Goal: Task Accomplishment & Management: Manage account settings

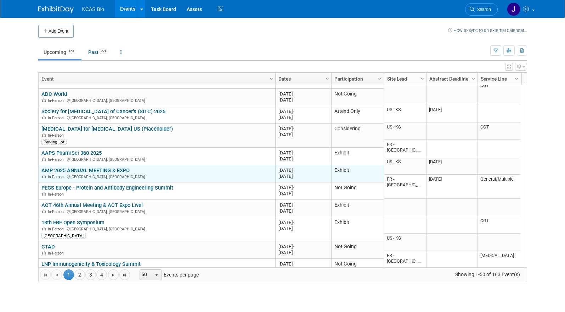
scroll to position [638, 0]
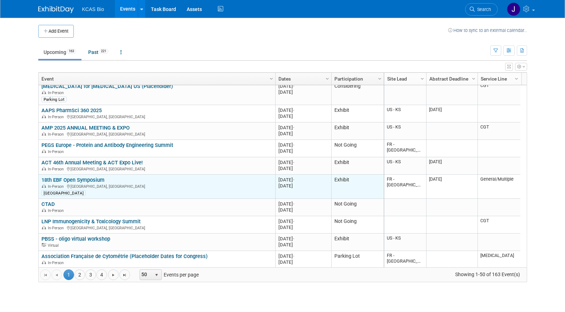
click at [69, 178] on link "18th EBF Open Symposium" at bounding box center [72, 180] width 63 height 6
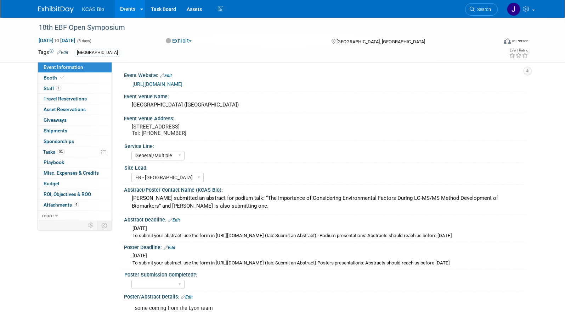
select select "General/Multiple"
select select "FR - [GEOGRAPHIC_DATA]"
click at [54, 87] on span "Staff 1" at bounding box center [53, 88] width 18 height 6
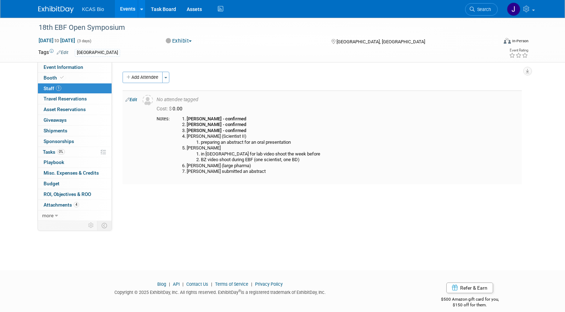
click at [197, 122] on b "Grégoire - confirmed" at bounding box center [217, 124] width 60 height 5
click at [132, 100] on link "Edit" at bounding box center [131, 99] width 12 height 5
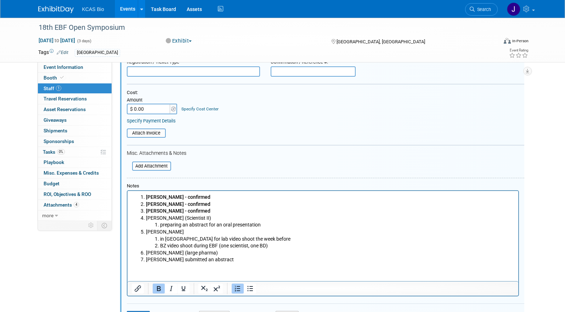
scroll to position [116, 0]
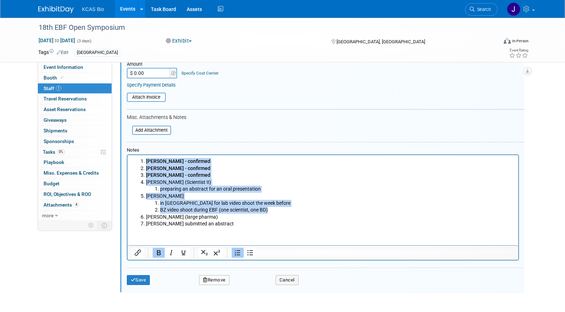
drag, startPoint x: 273, startPoint y: 209, endPoint x: 130, endPoint y: 159, distance: 151.5
click at [130, 159] on html "Charisse - confirmed Grégoire - confirmed Christine - confirmed Blandine (Scien…" at bounding box center [322, 191] width 391 height 72
click at [156, 250] on icon "Bold" at bounding box center [159, 252] width 9 height 9
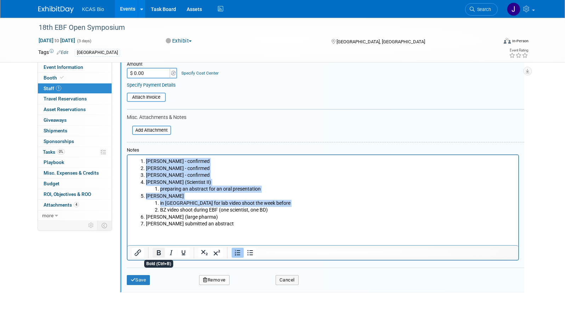
click at [156, 251] on icon "Bold" at bounding box center [159, 252] width 9 height 9
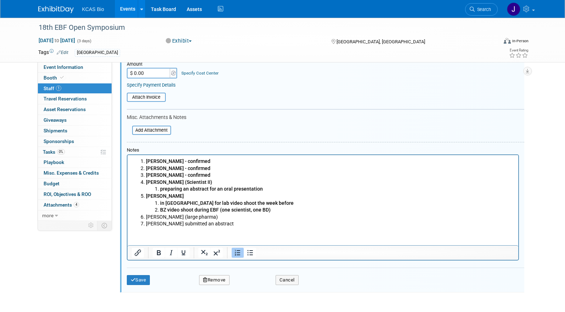
click at [223, 224] on li "John P submitted an abstract" at bounding box center [330, 223] width 369 height 7
click at [143, 283] on button "Save" at bounding box center [138, 280] width 23 height 10
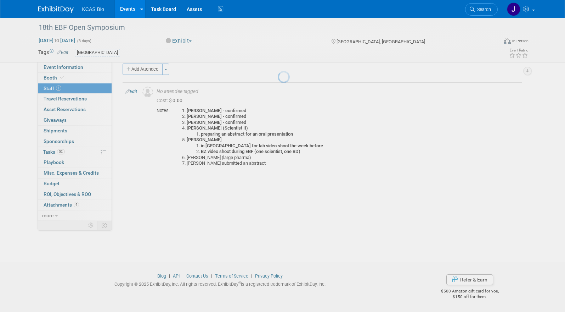
scroll to position [8, 0]
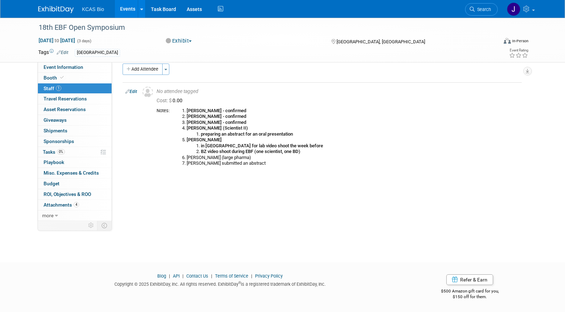
click at [51, 7] on img at bounding box center [55, 9] width 35 height 7
